Goal: Information Seeking & Learning: Check status

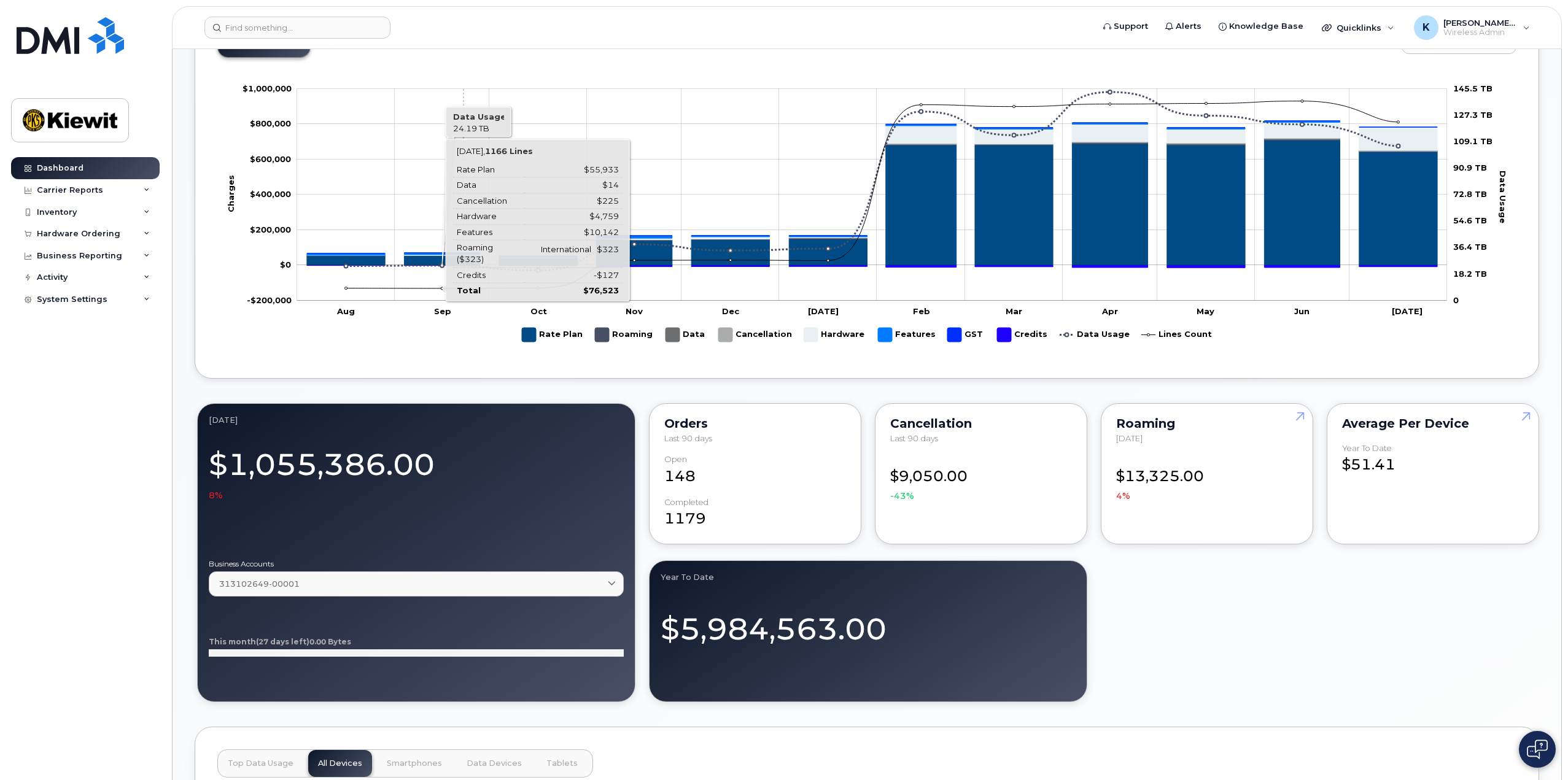
scroll to position [491, 0]
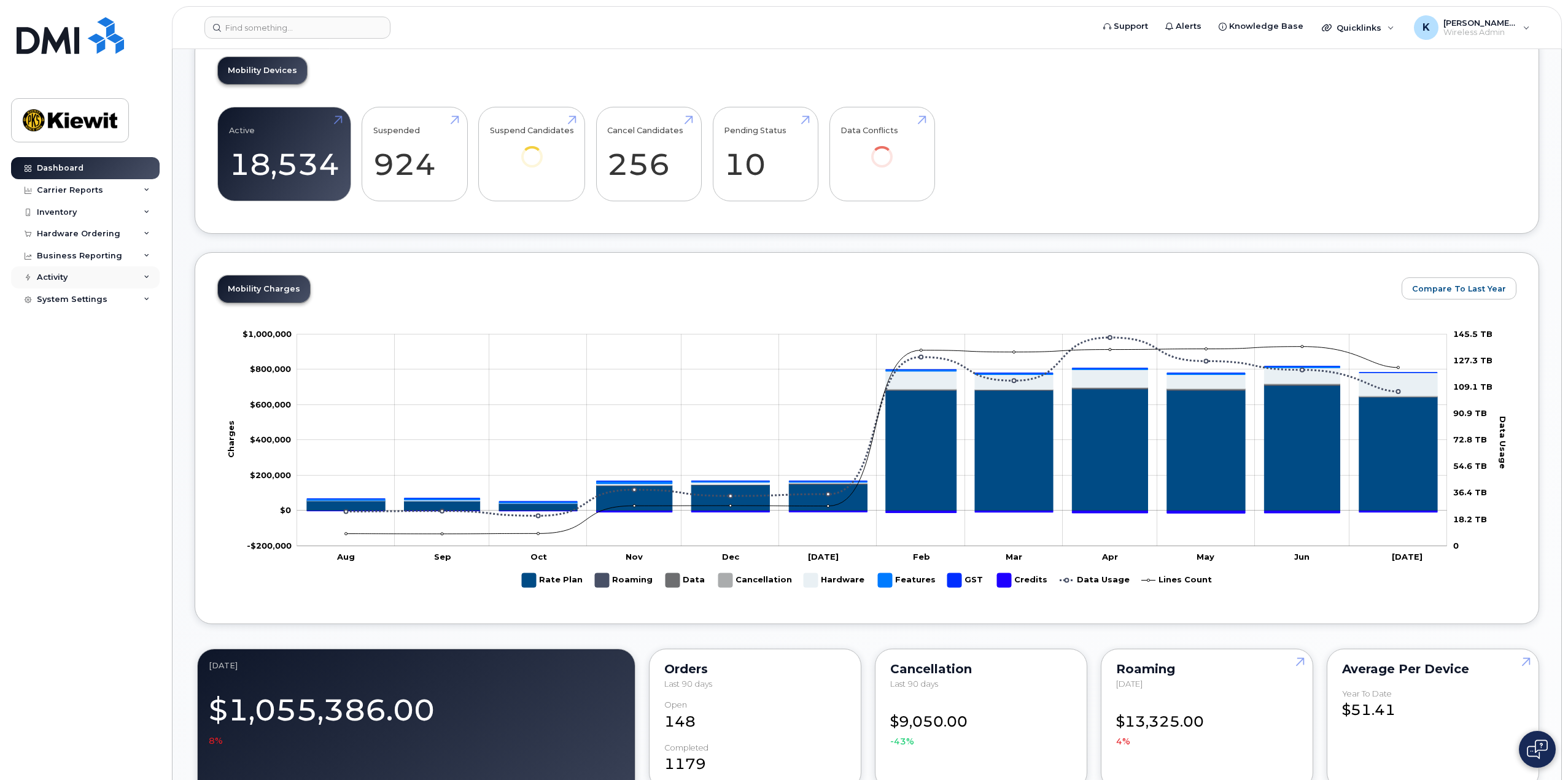
click at [125, 278] on div "Activity" at bounding box center [85, 278] width 148 height 22
click at [122, 254] on div "Business Reporting" at bounding box center [85, 256] width 148 height 22
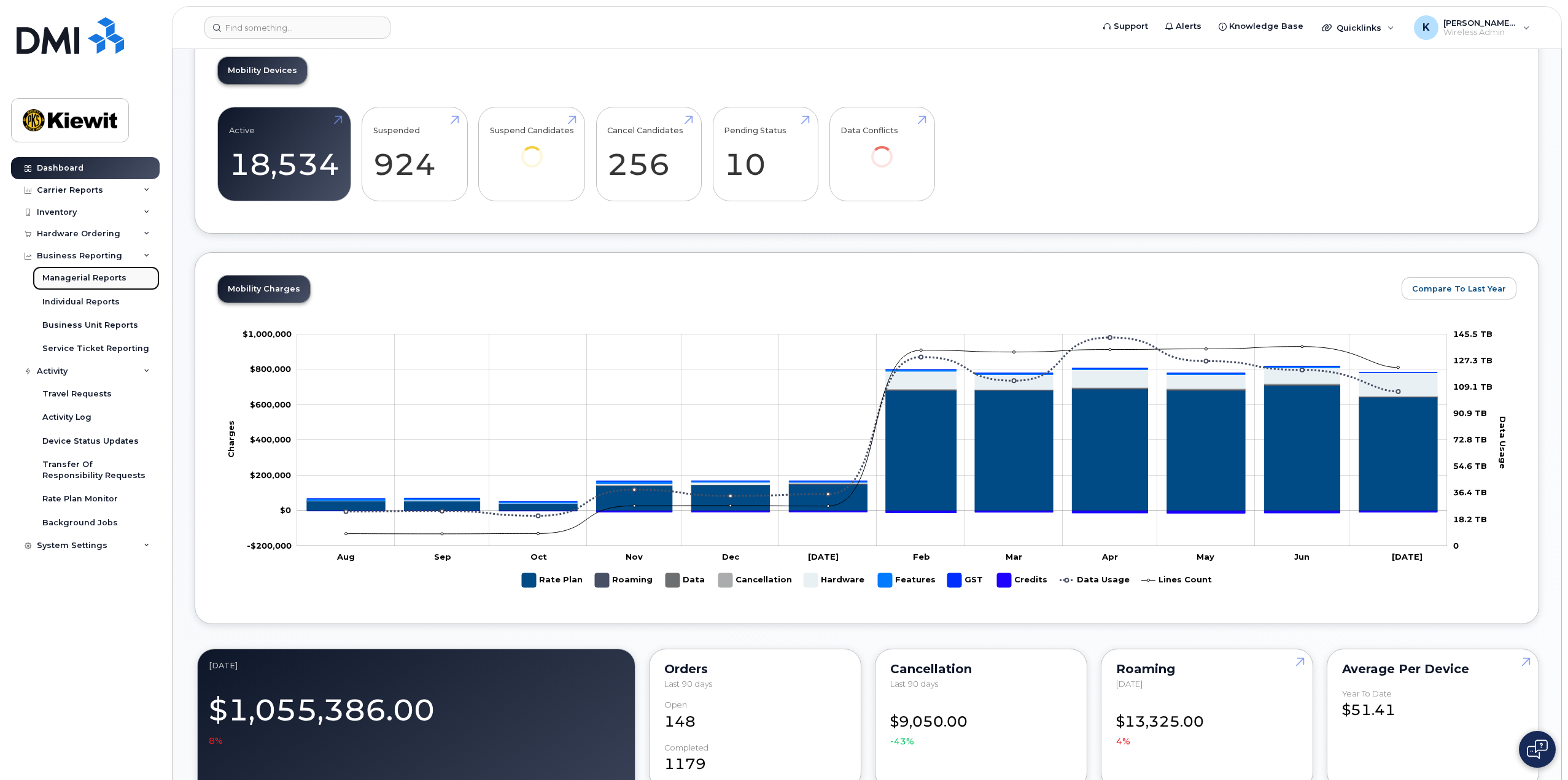
click at [84, 281] on div "Managerial Reports" at bounding box center [84, 278] width 84 height 11
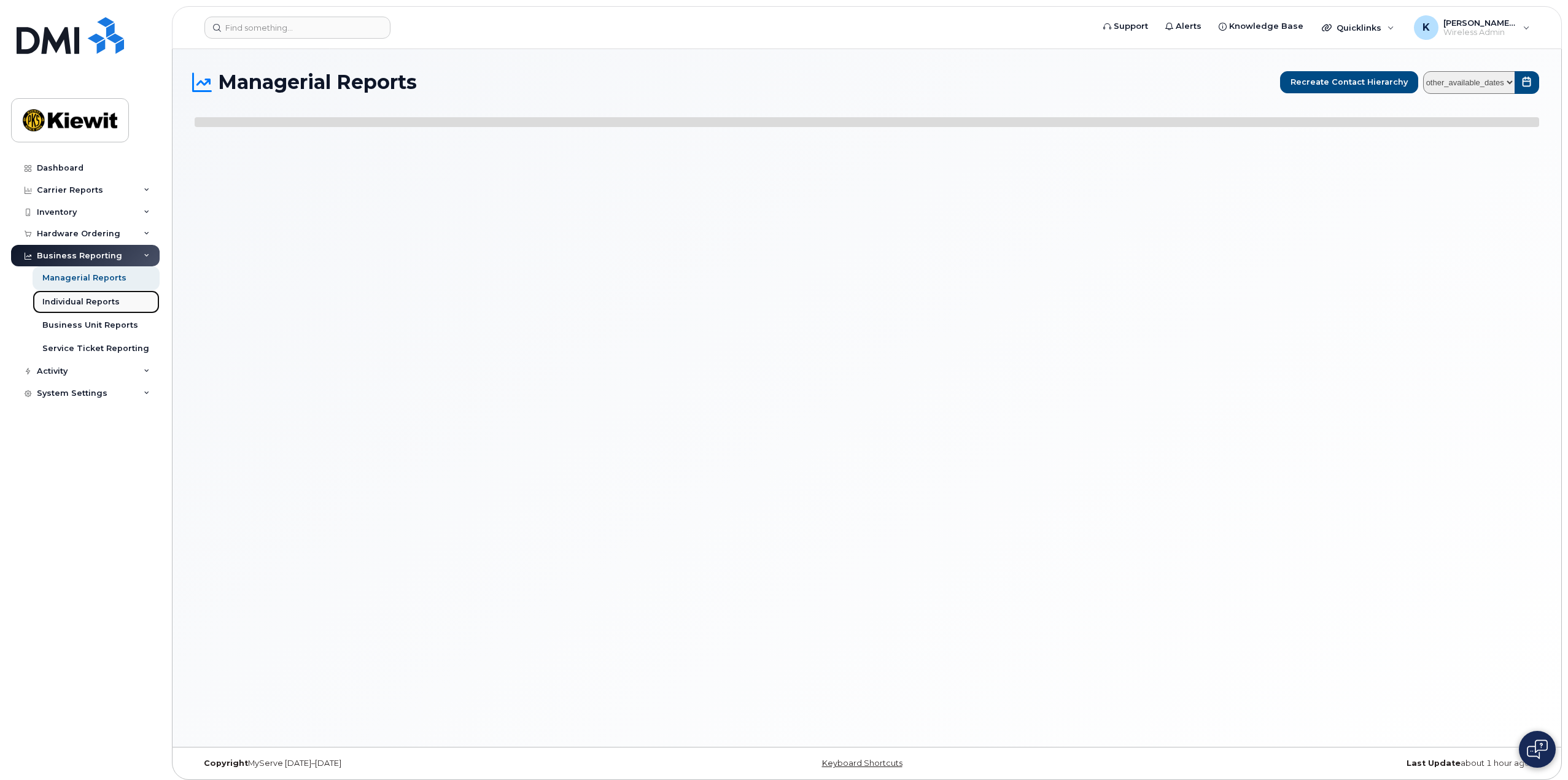
click at [90, 300] on div "Individual Reports" at bounding box center [81, 302] width 77 height 11
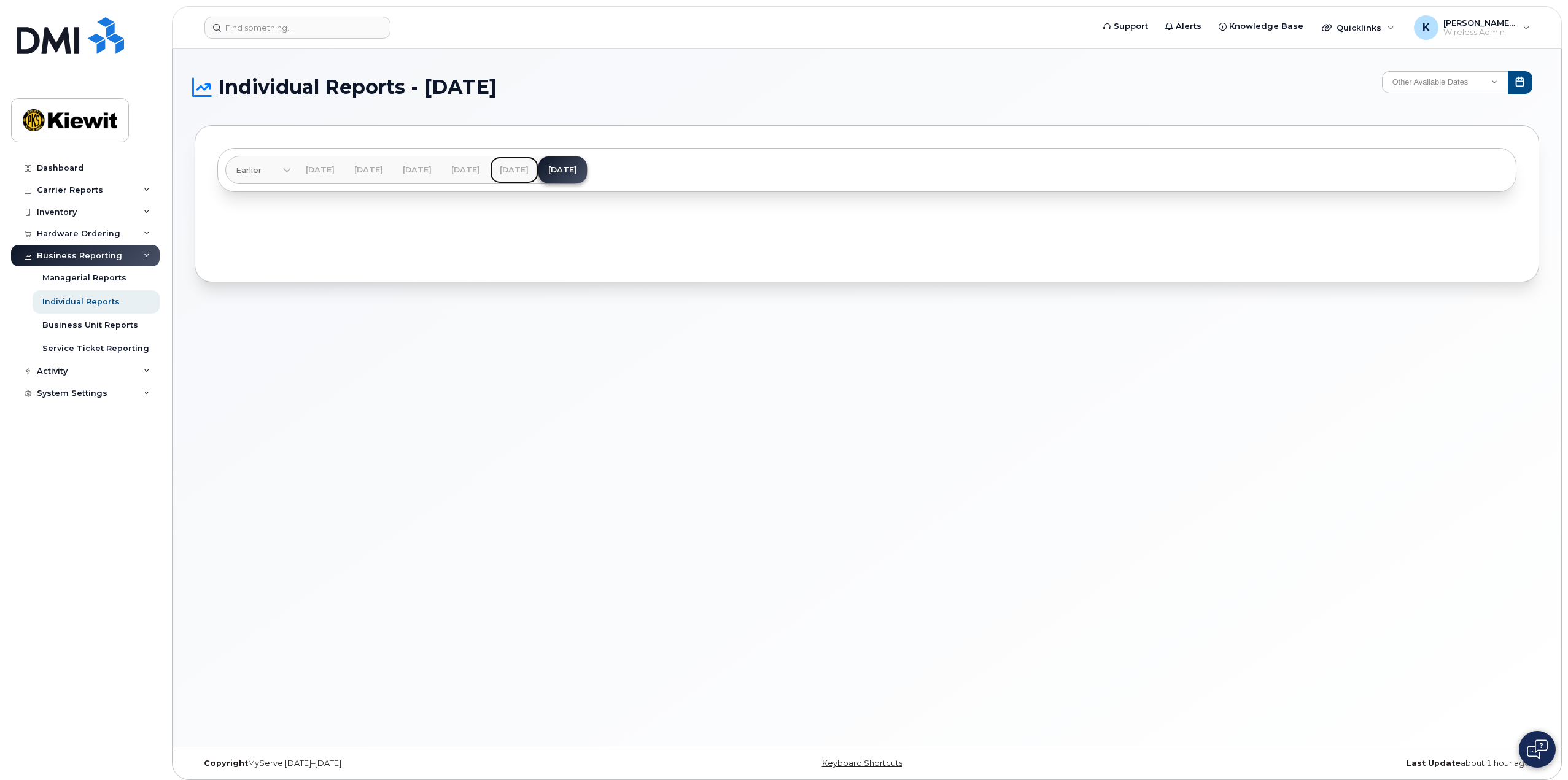
click at [538, 170] on link "Jun 2025" at bounding box center [514, 170] width 48 height 27
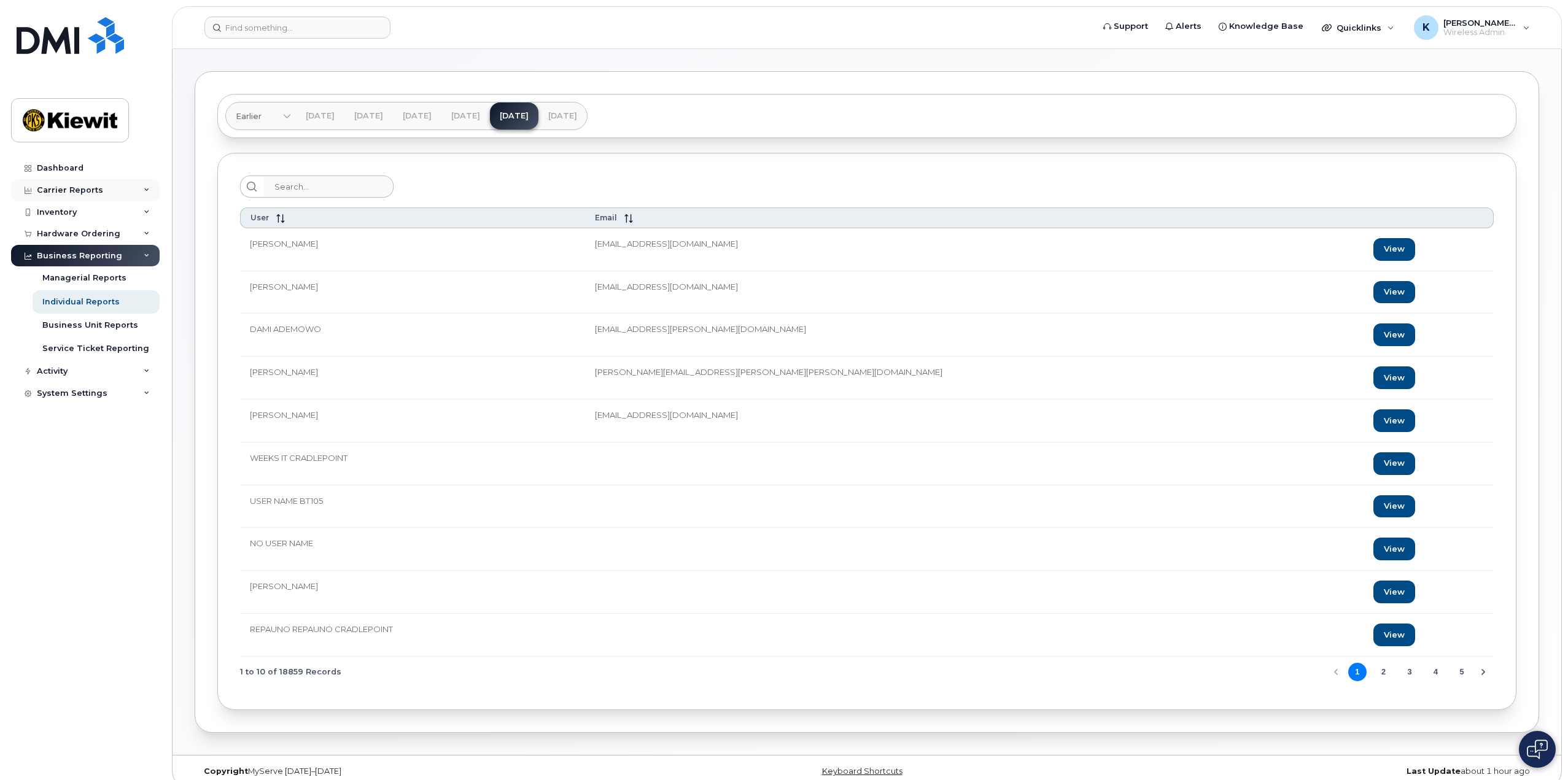
click at [148, 190] on icon at bounding box center [146, 190] width 6 height 6
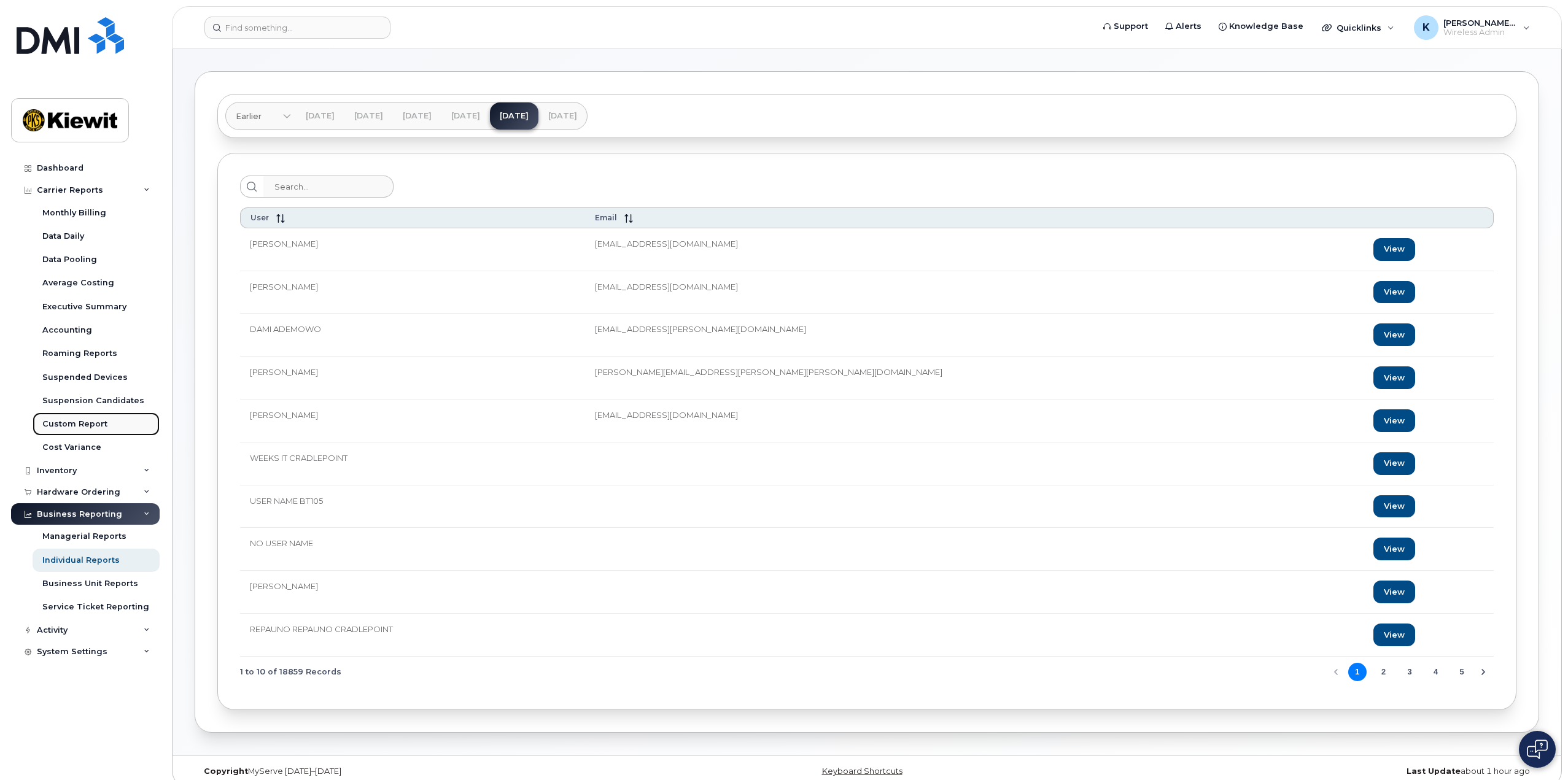
click at [70, 424] on div "Custom Report" at bounding box center [75, 424] width 65 height 11
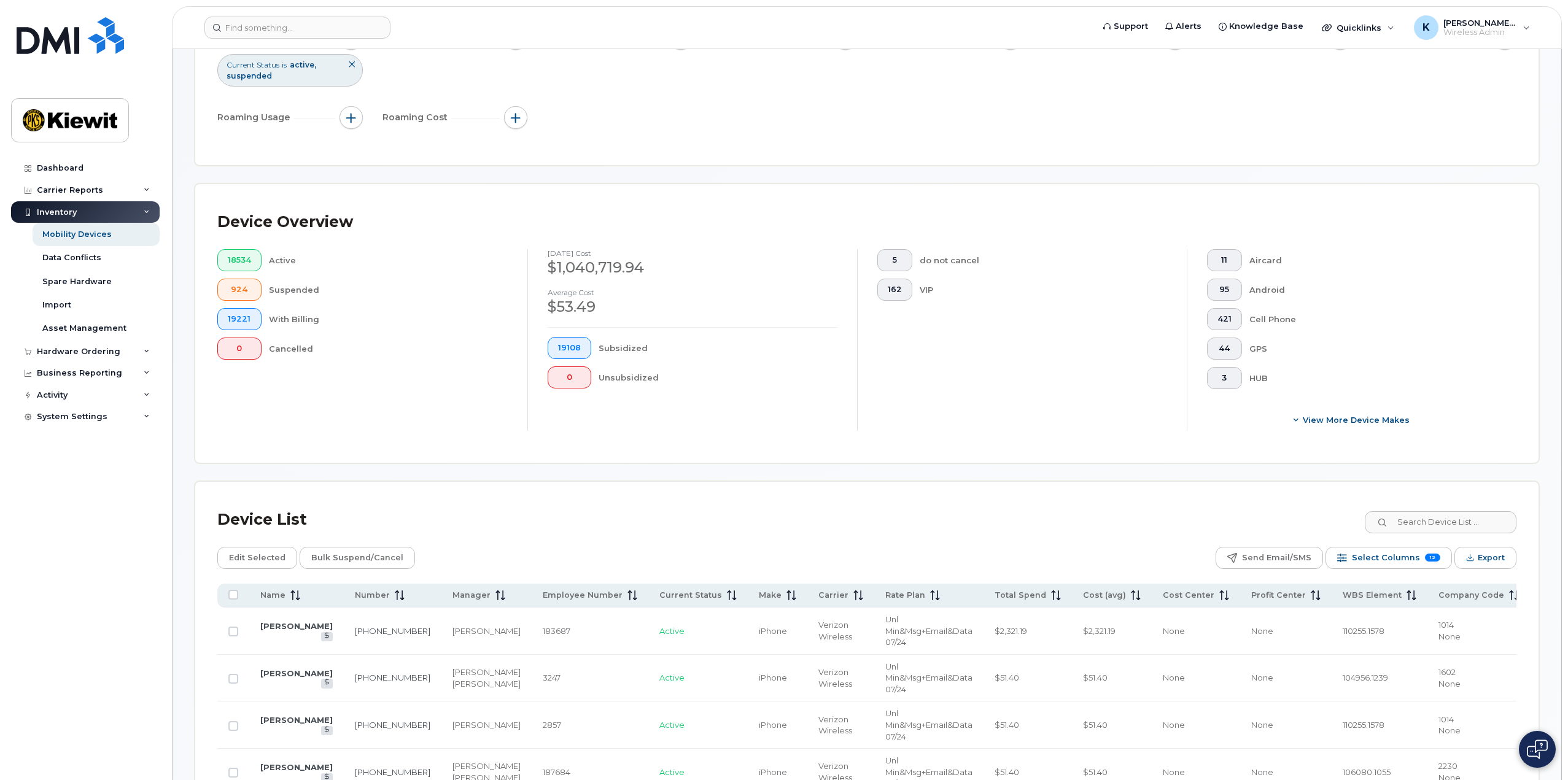
scroll to position [184, 0]
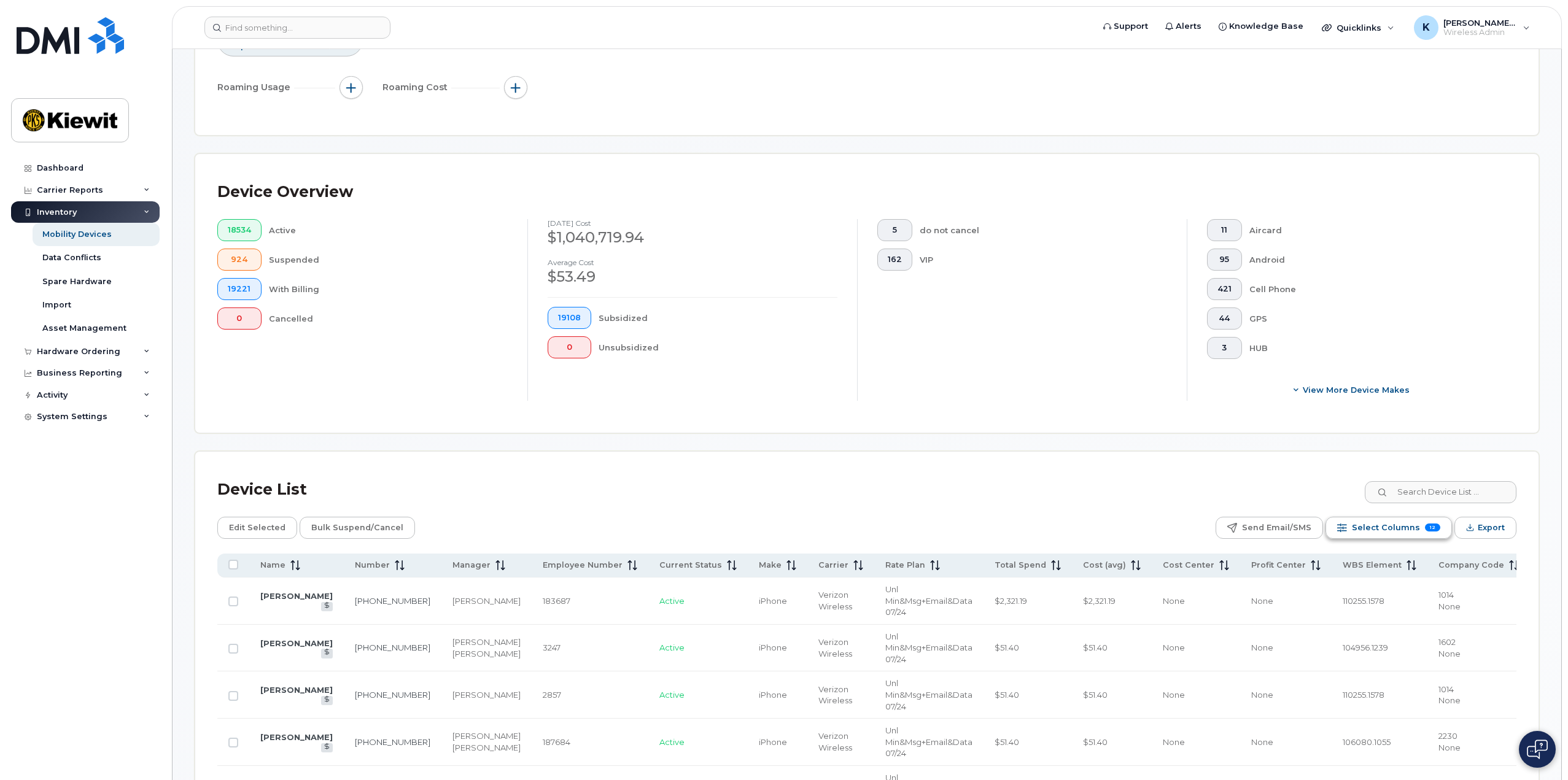
click at [1406, 523] on span "Select Columns" at bounding box center [1386, 528] width 69 height 19
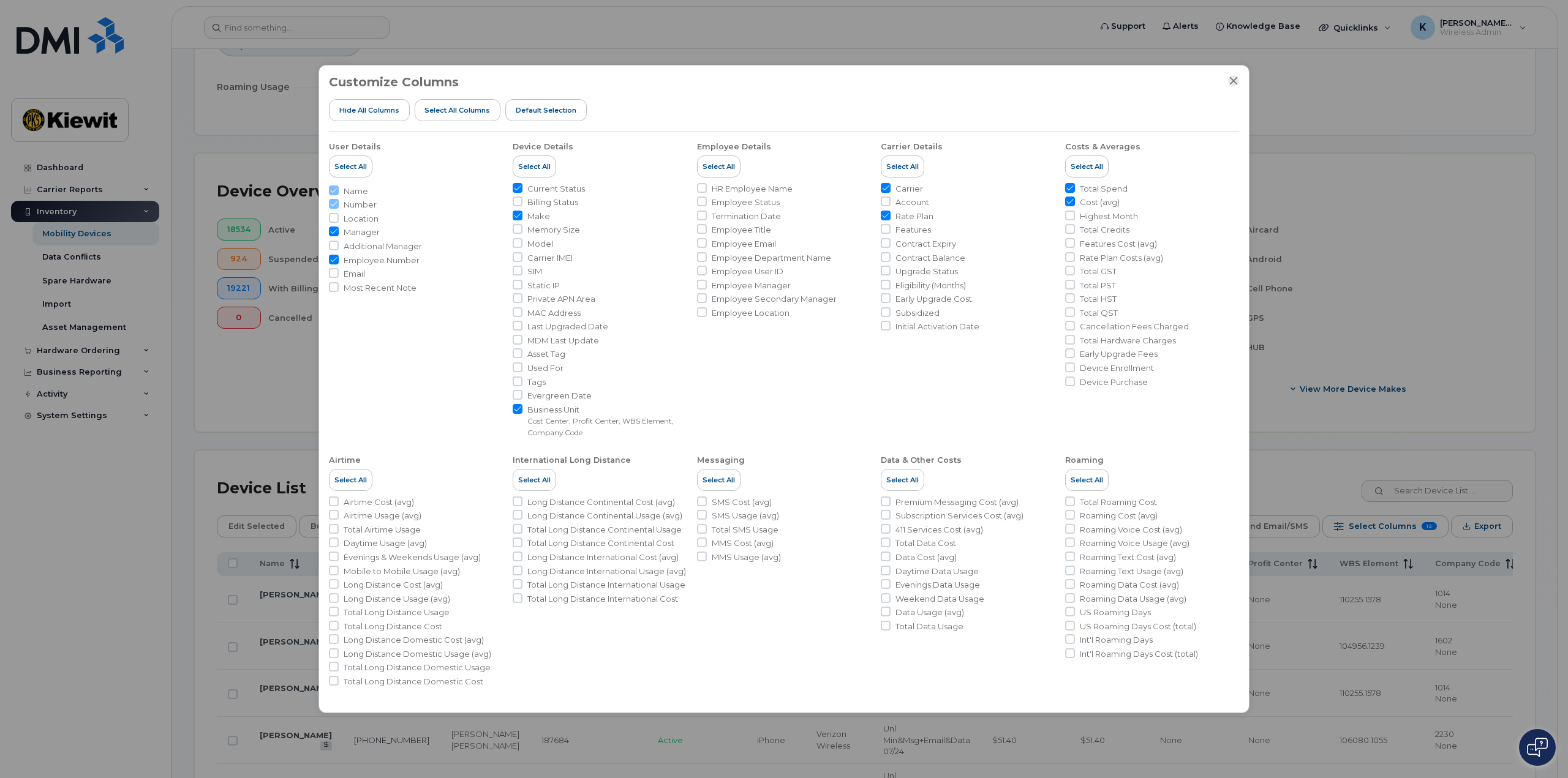
click at [1231, 79] on icon "Close" at bounding box center [1233, 80] width 10 height 10
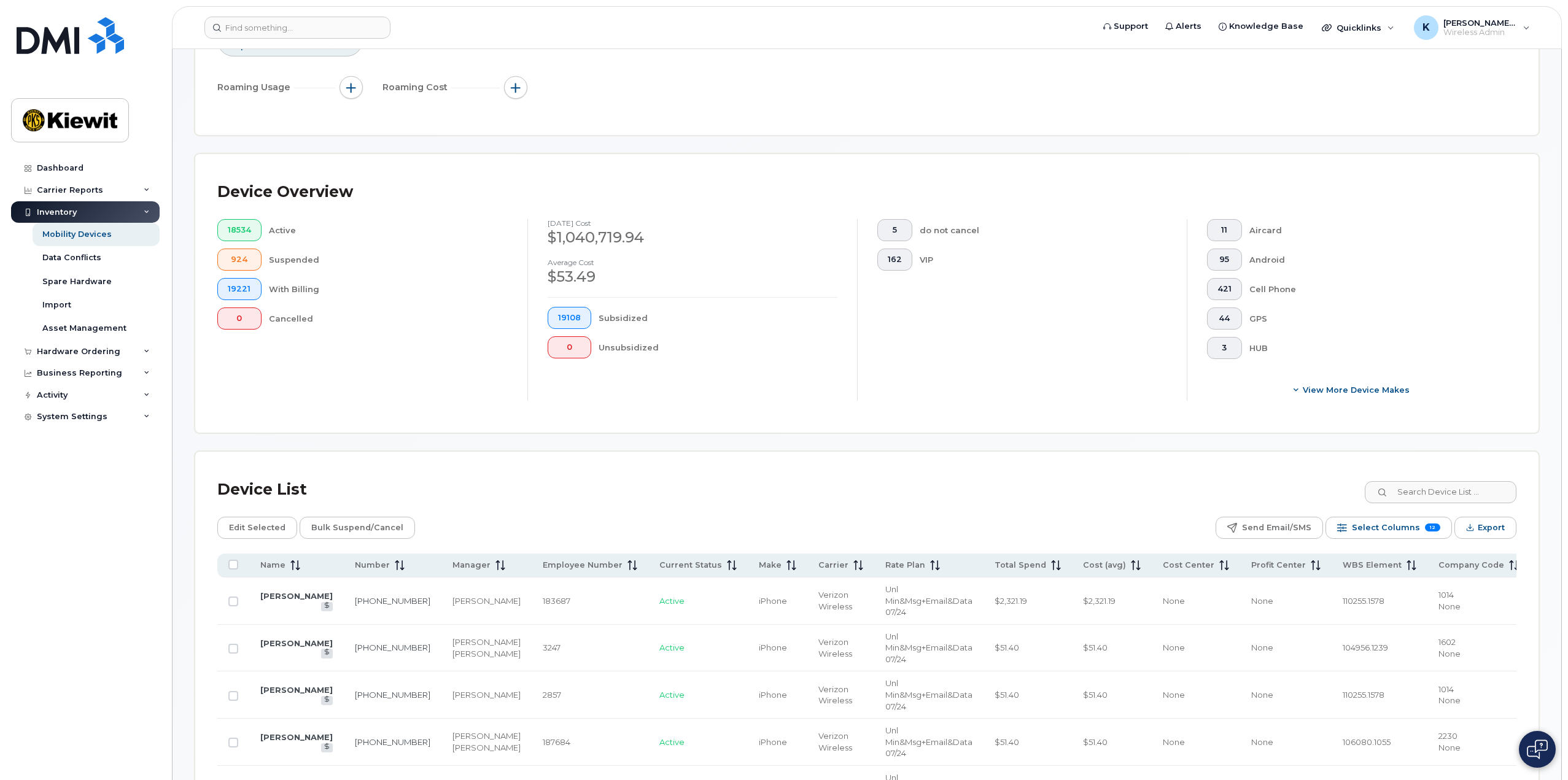
scroll to position [0, 0]
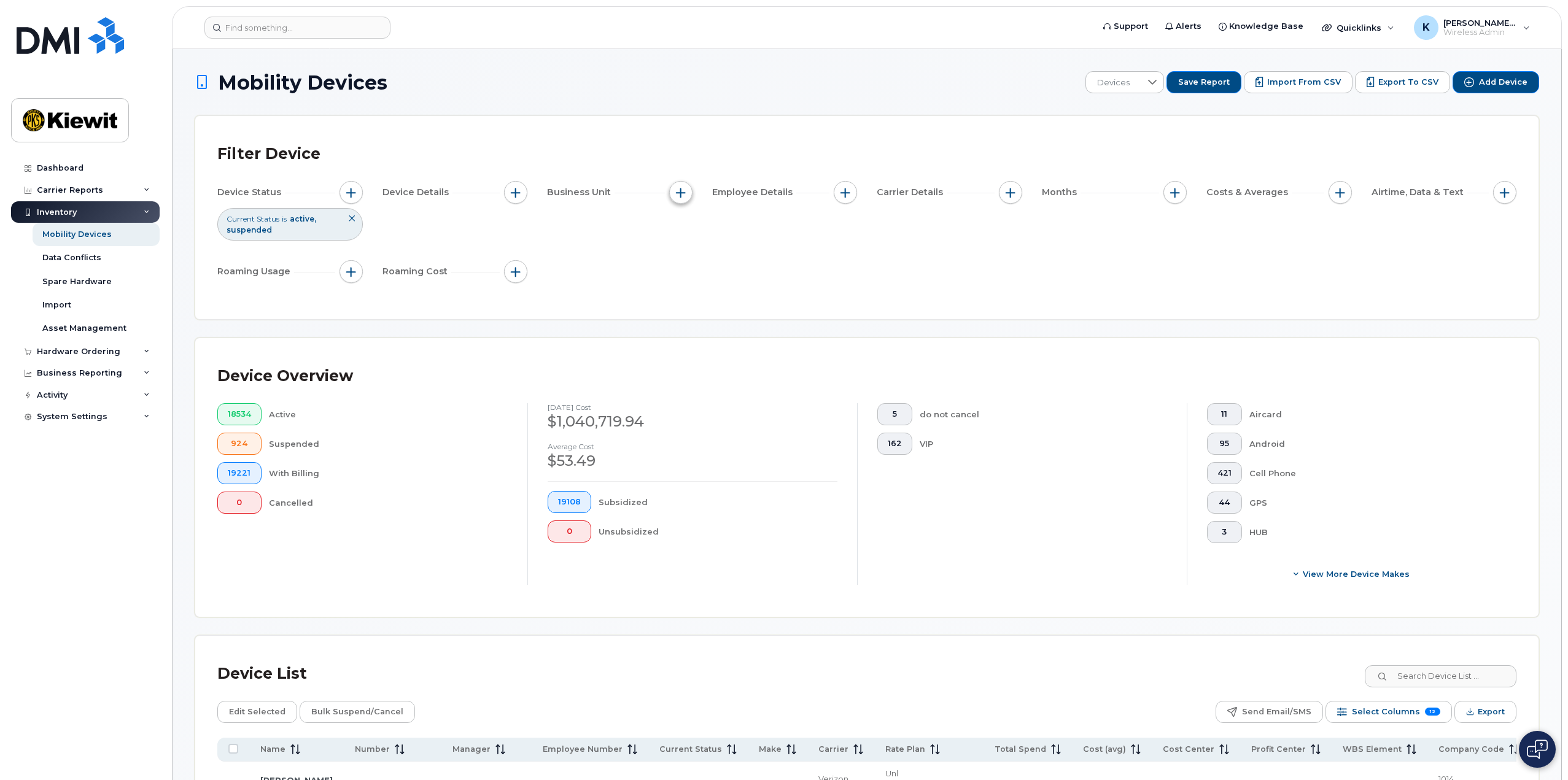
click at [682, 192] on span "button" at bounding box center [680, 193] width 10 height 10
click at [683, 310] on input "Company Code" at bounding box center [684, 307] width 10 height 10
checkbox input "true"
click at [737, 352] on li at bounding box center [763, 359] width 107 height 18
click at [740, 354] on input "text" at bounding box center [763, 359] width 107 height 11
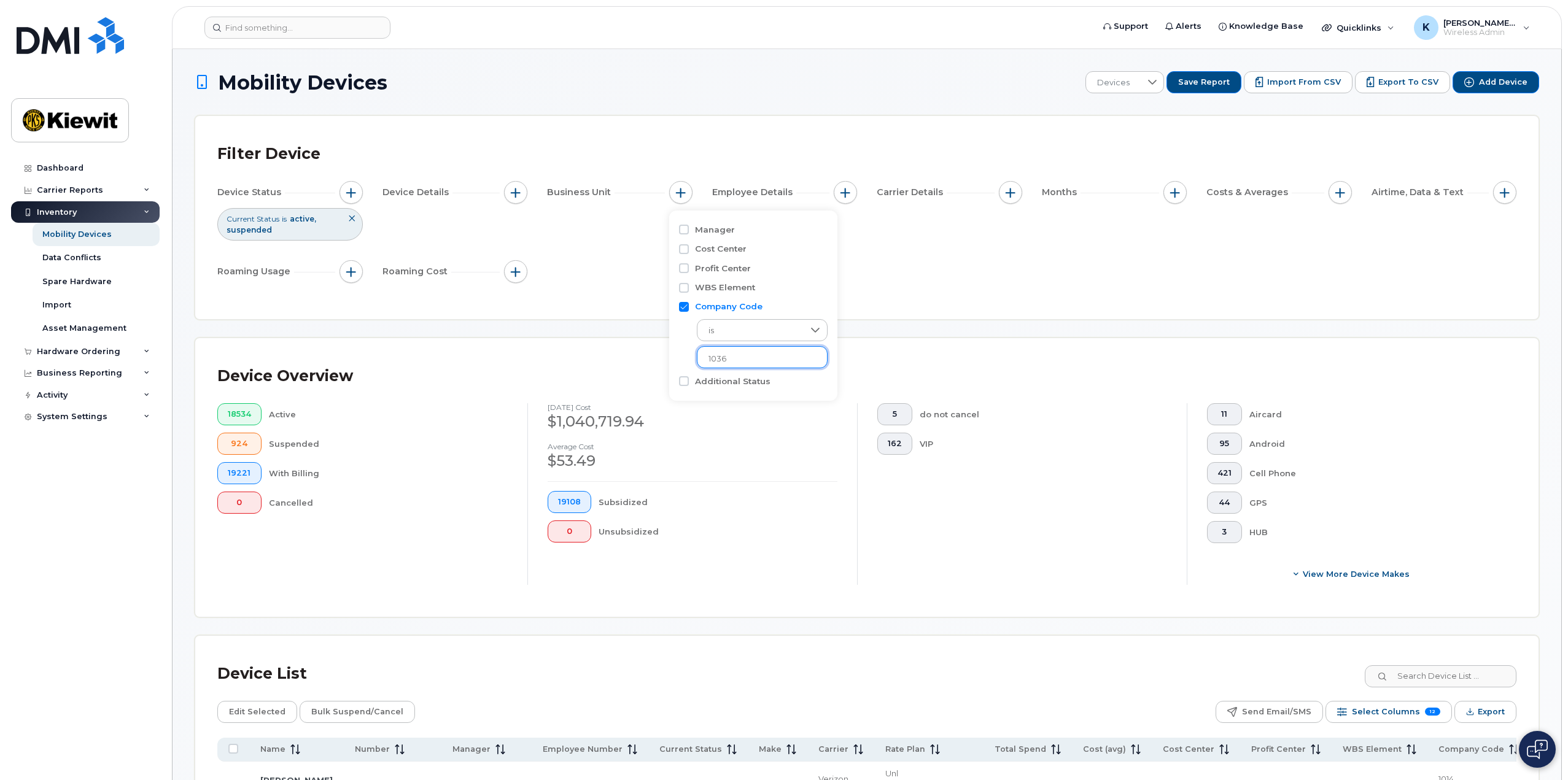
type input "1036"
click at [730, 382] on li "1036" at bounding box center [756, 384] width 119 height 23
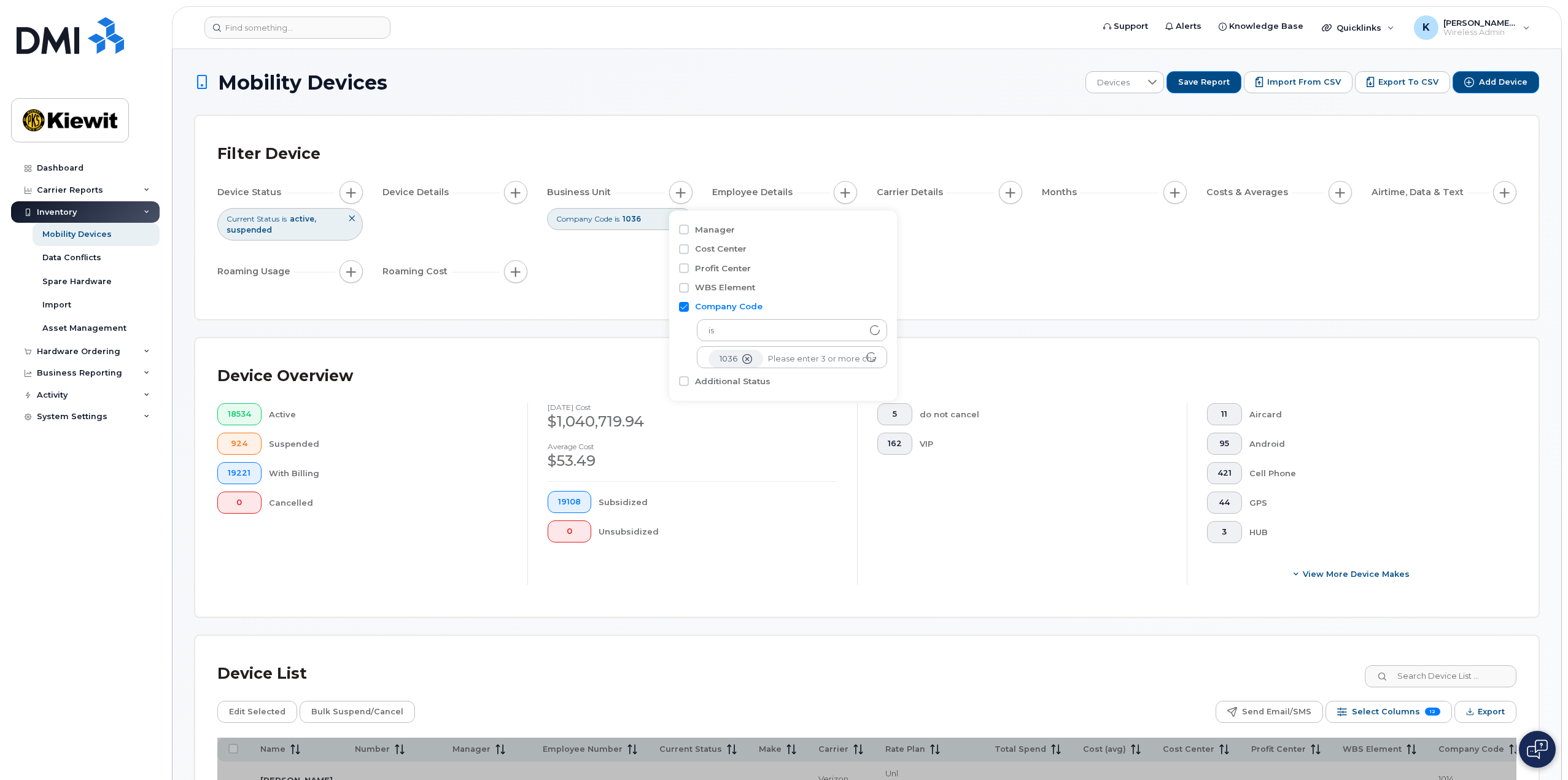
click at [911, 270] on div "Device Status Current Status is active suspended Device Details Business Unit C…" at bounding box center [867, 233] width 1299 height 107
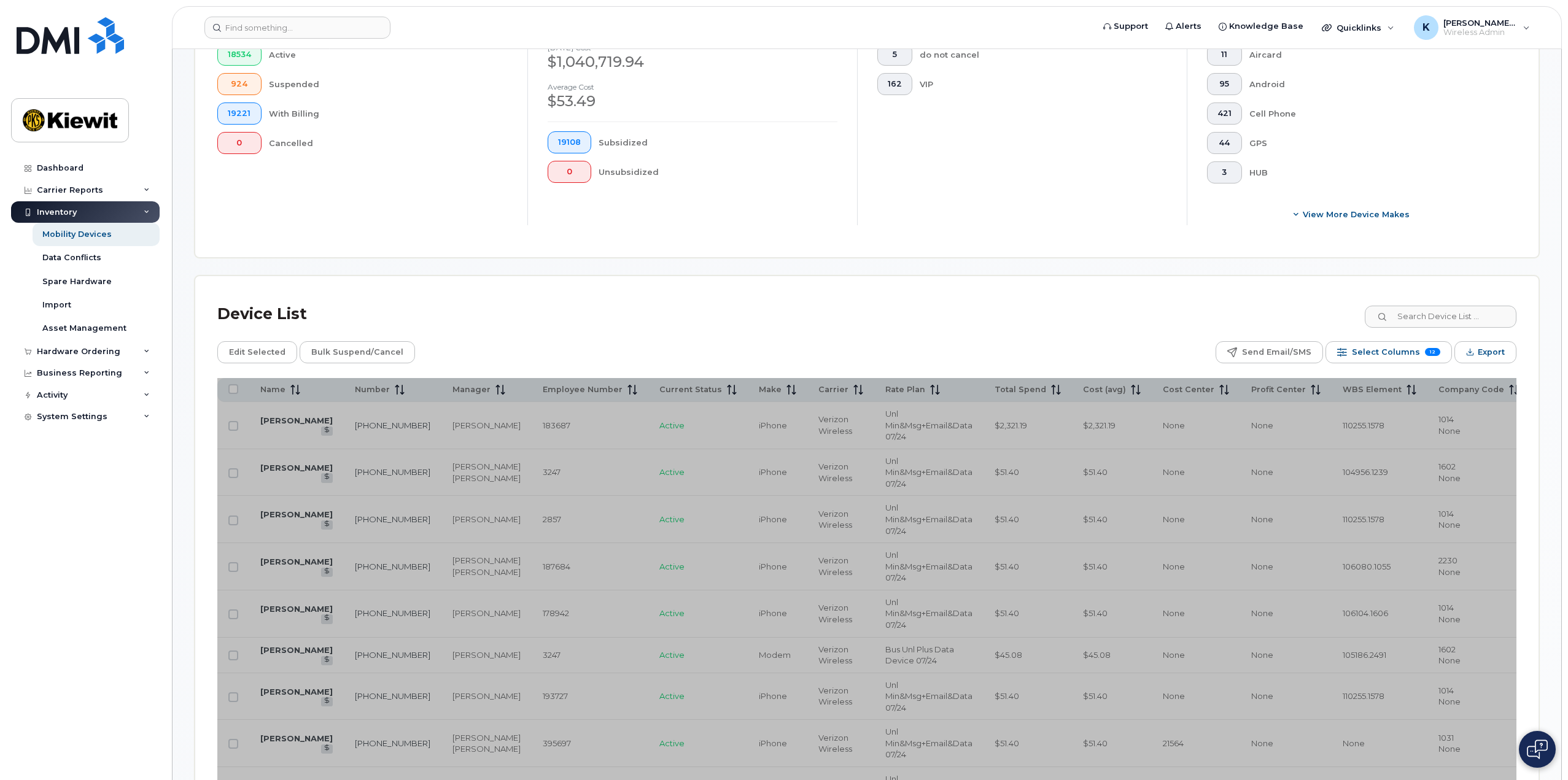
scroll to position [369, 0]
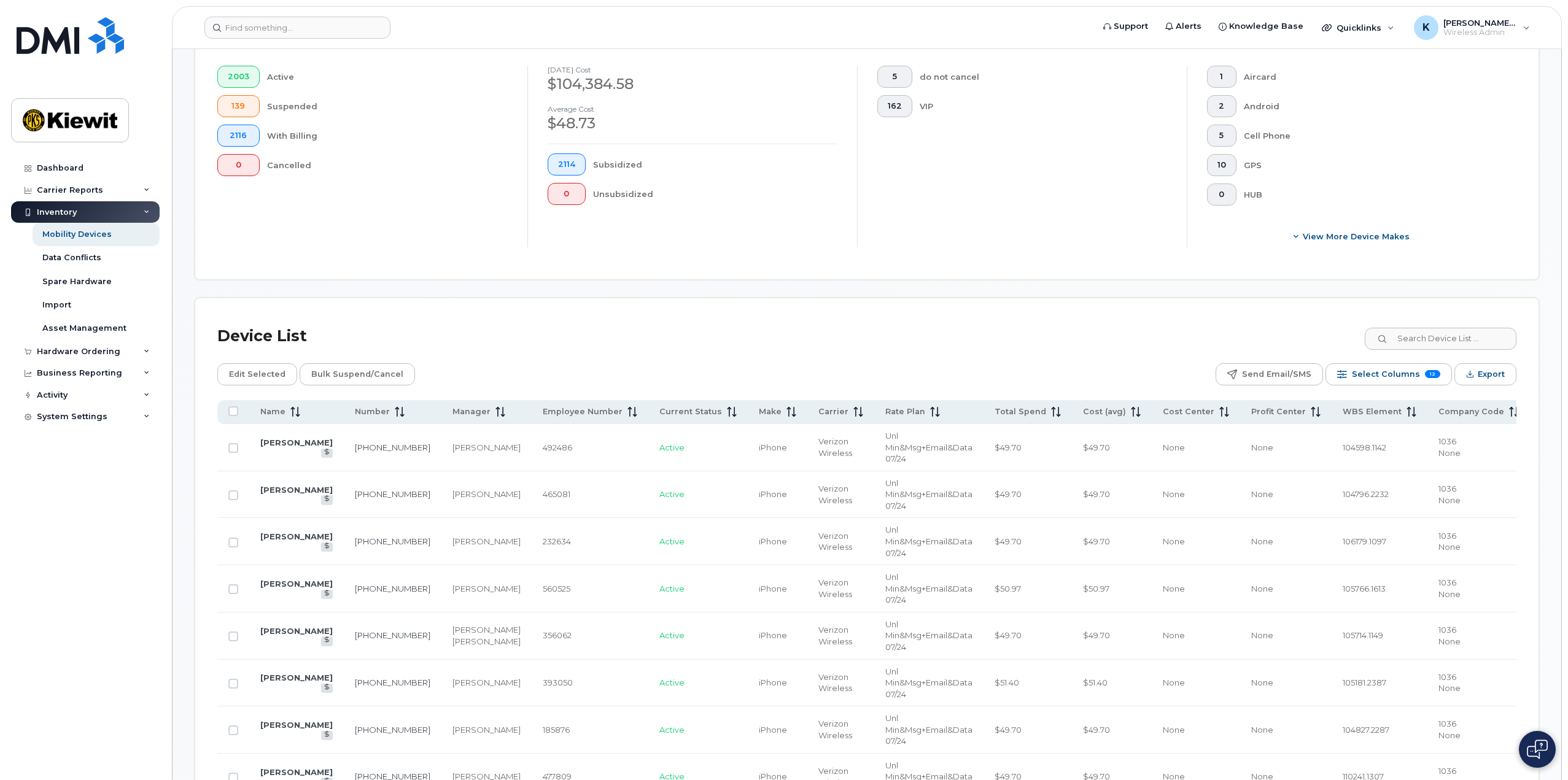
scroll to position [369, 0]
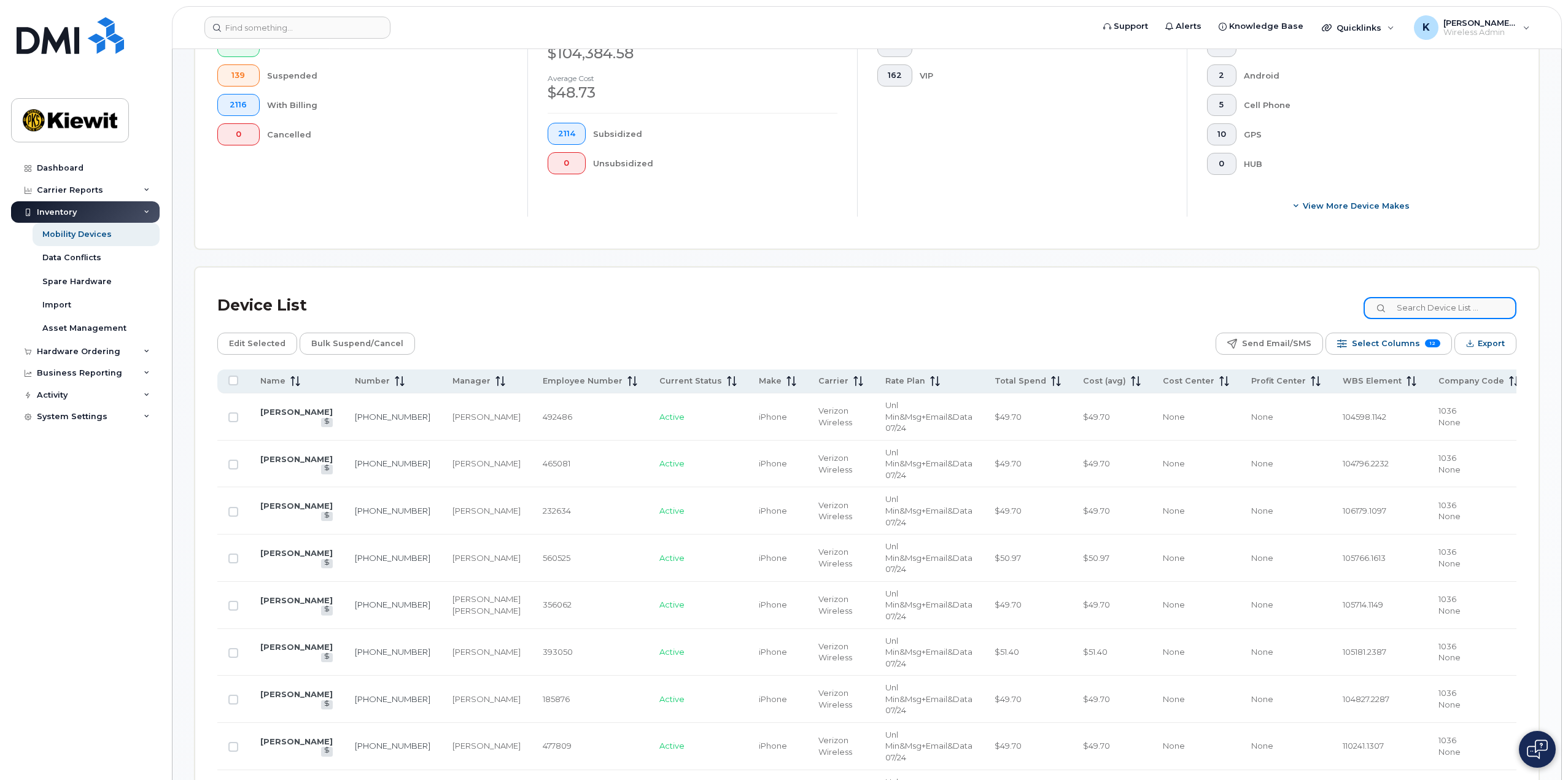
click at [1442, 305] on input at bounding box center [1440, 308] width 153 height 22
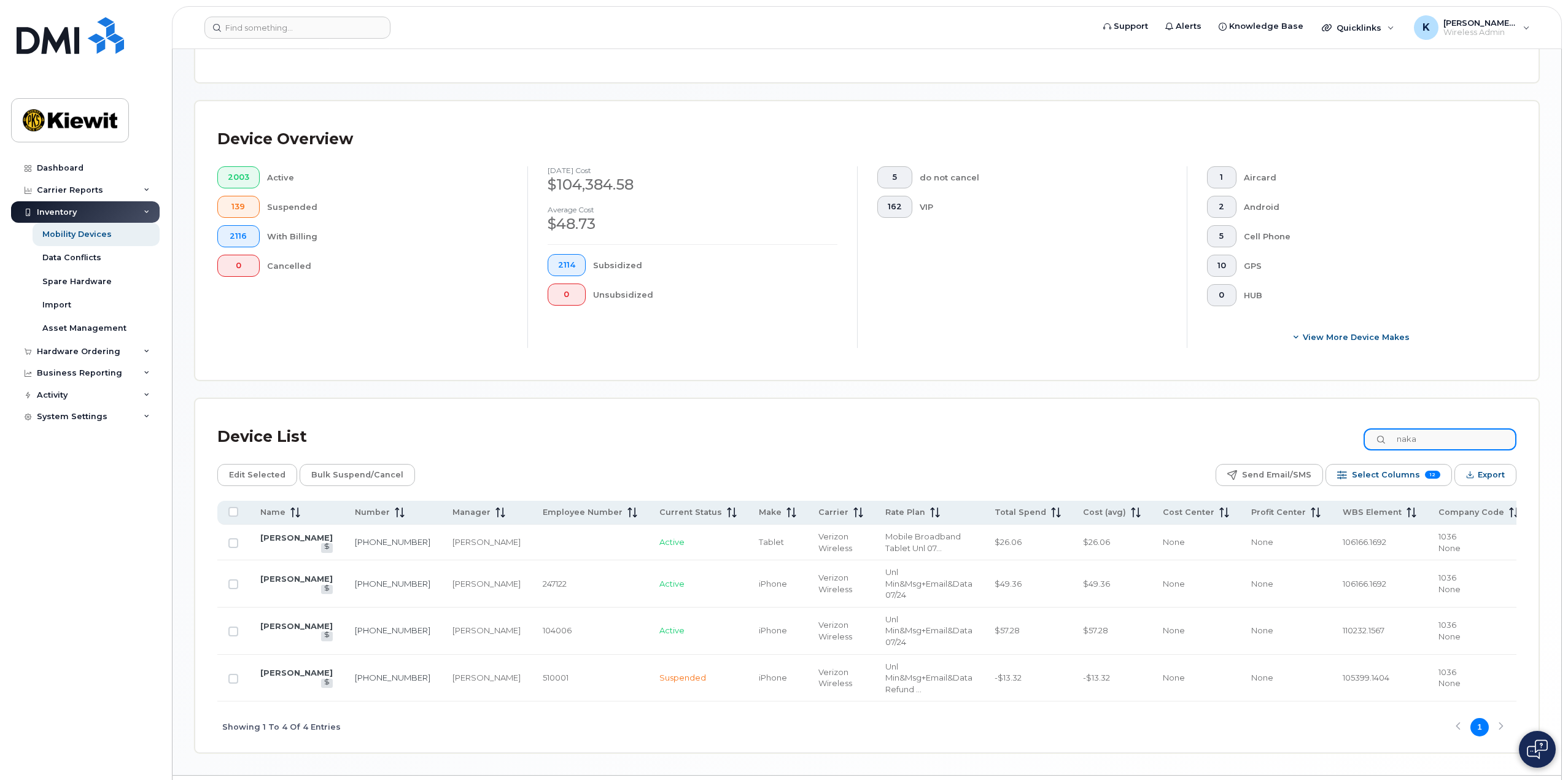
scroll to position [166, 0]
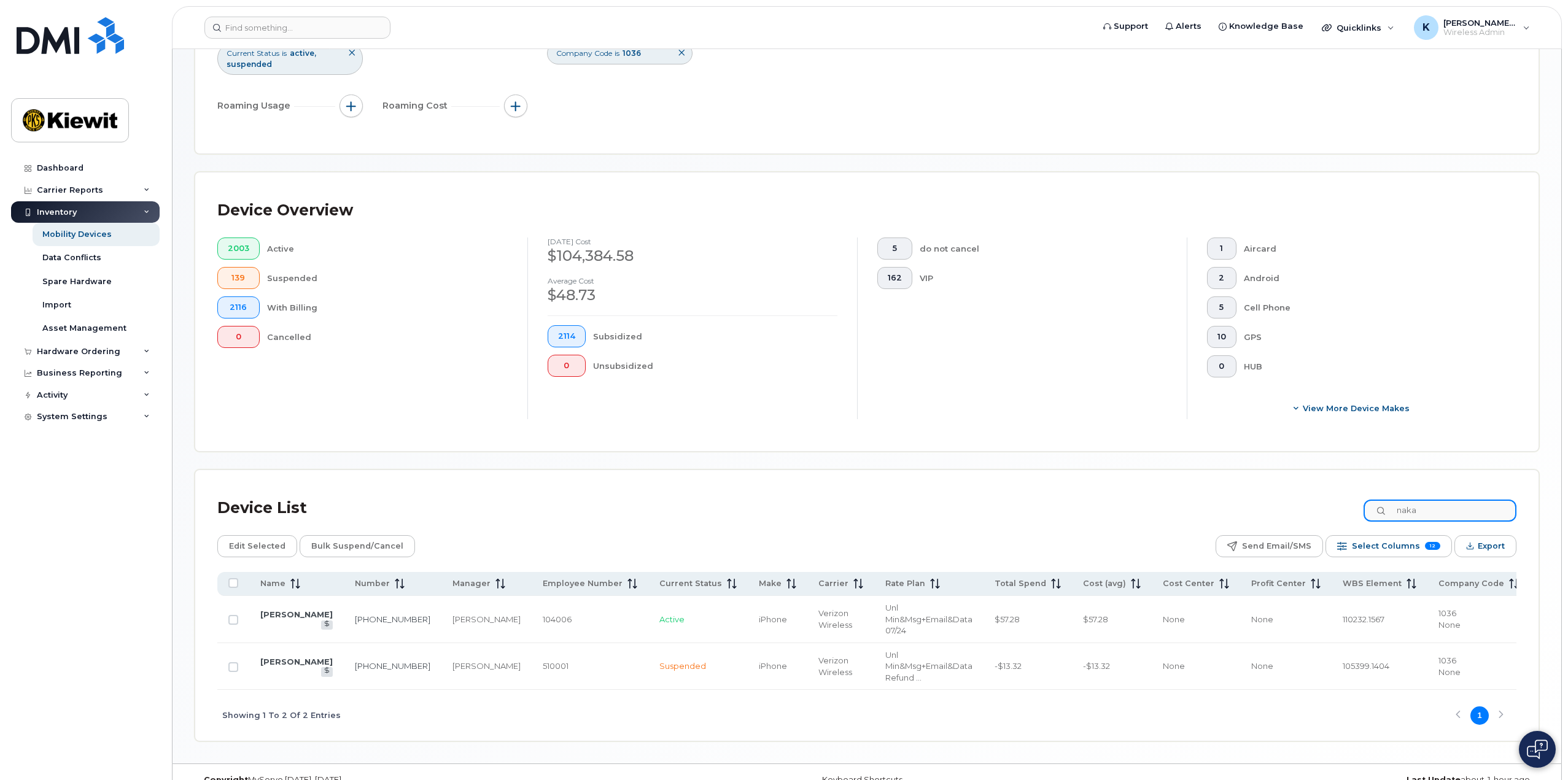
type input "naka"
click at [333, 667] on link at bounding box center [327, 672] width 12 height 9
drag, startPoint x: 1448, startPoint y: 514, endPoint x: 1373, endPoint y: 512, distance: 75.0
click at [1373, 512] on div "Device List naka" at bounding box center [867, 508] width 1299 height 31
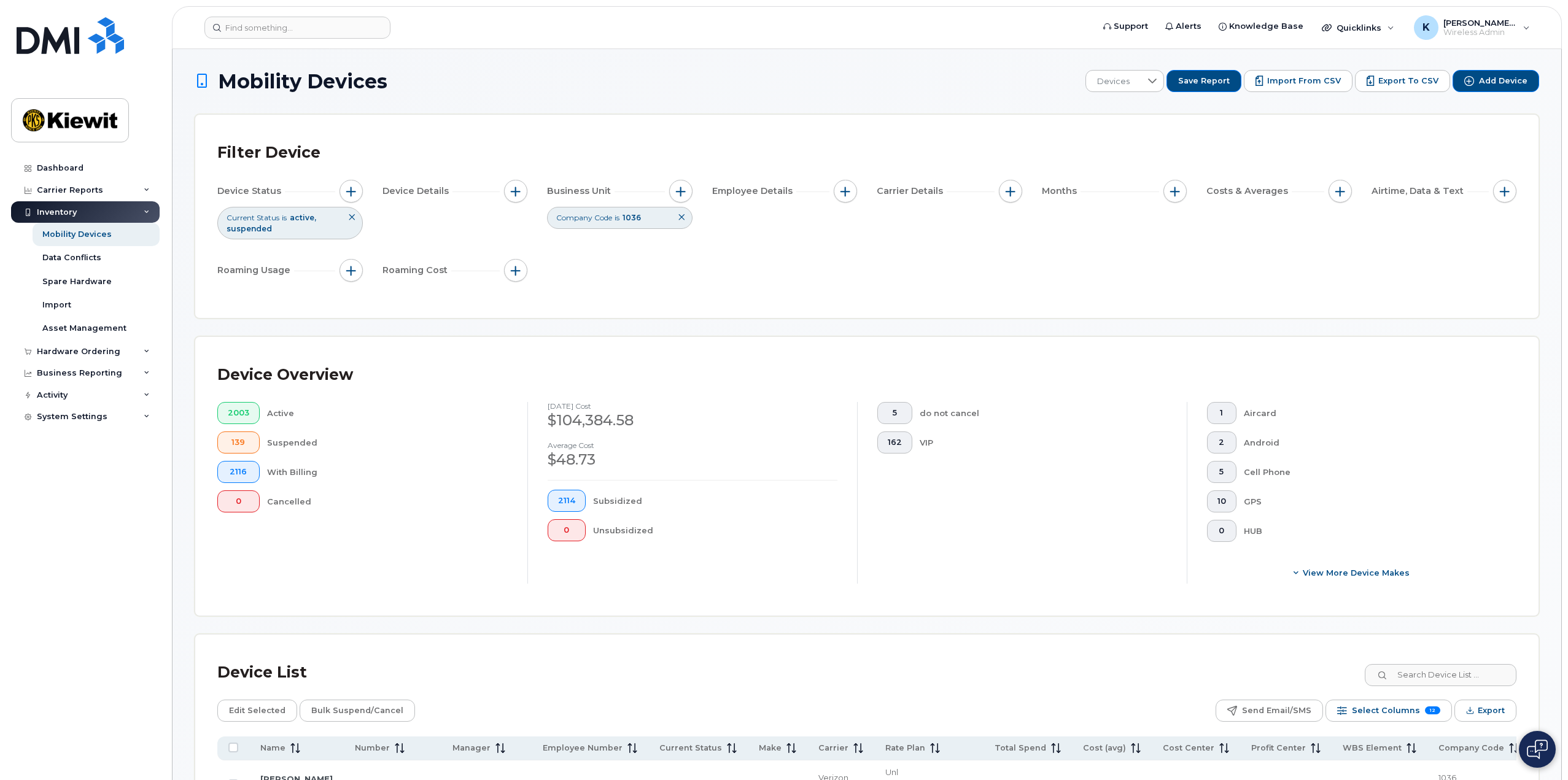
scroll to position [0, 0]
